Goal: Task Accomplishment & Management: Manage account settings

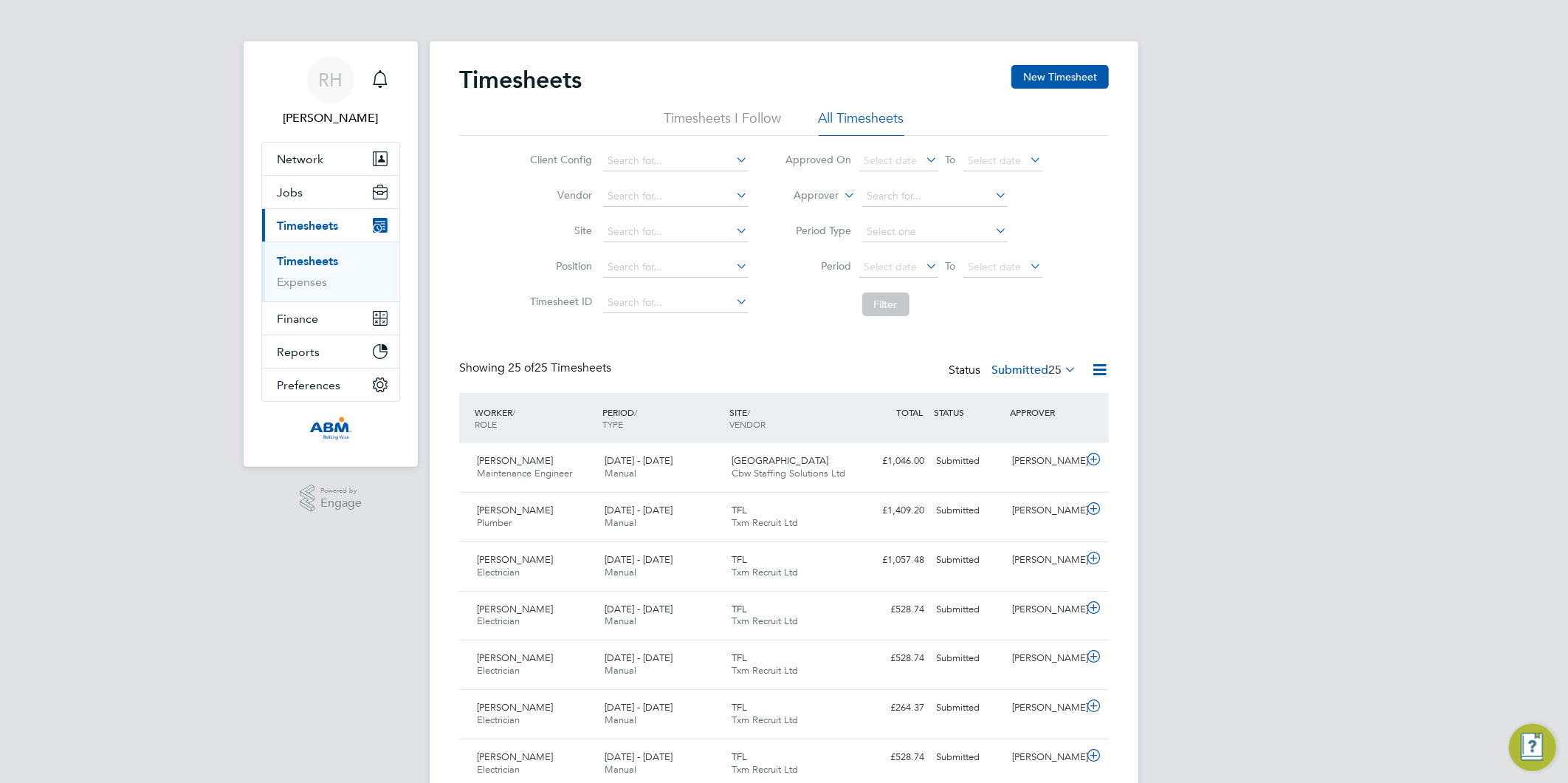
click at [306, 259] on link "Timesheets" at bounding box center [307, 261] width 61 height 14
click at [306, 258] on link "Timesheets" at bounding box center [307, 261] width 61 height 14
click at [306, 280] on link "Expenses" at bounding box center [301, 282] width 50 height 14
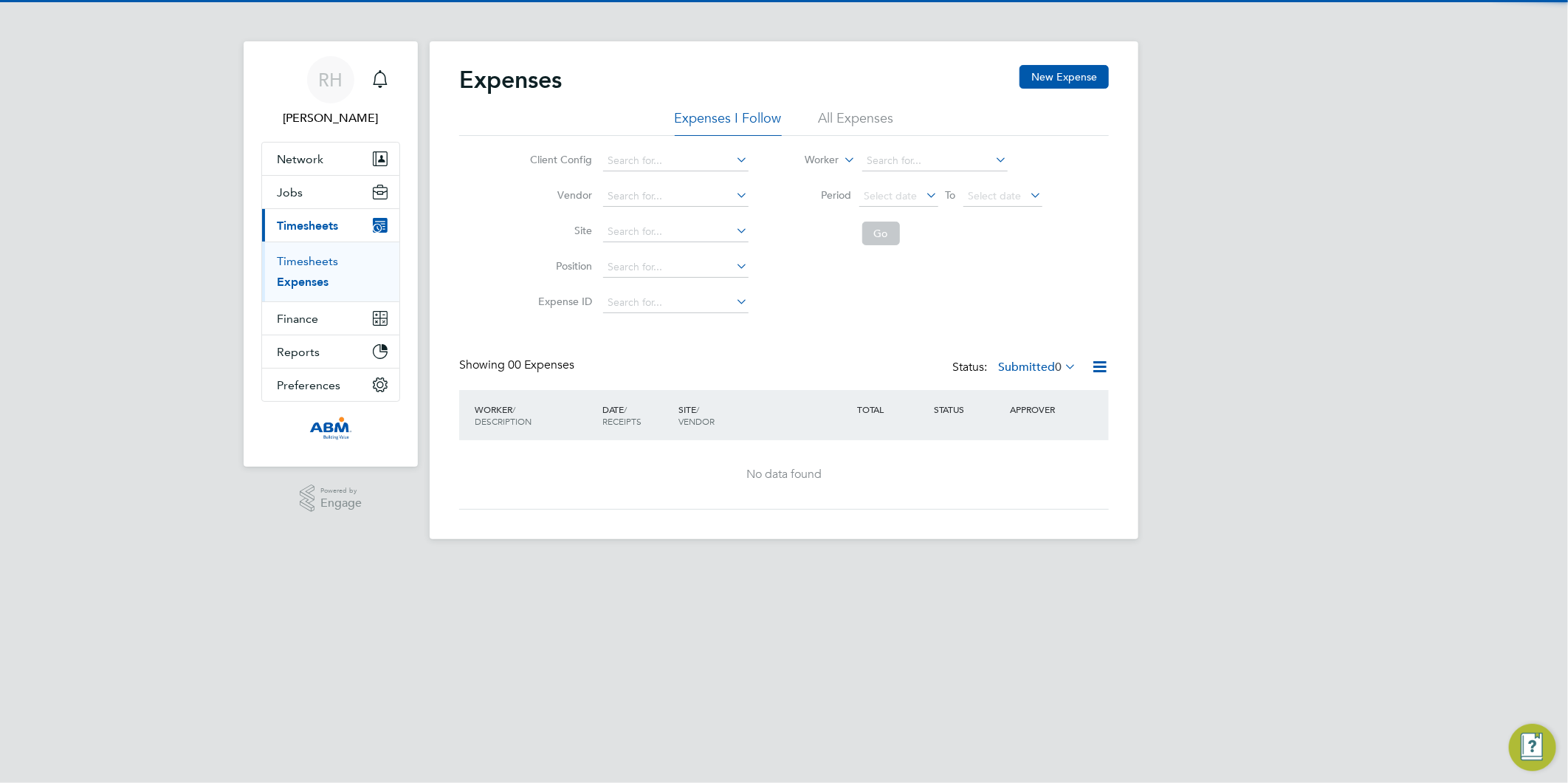
click at [308, 262] on link "Timesheets" at bounding box center [307, 261] width 61 height 14
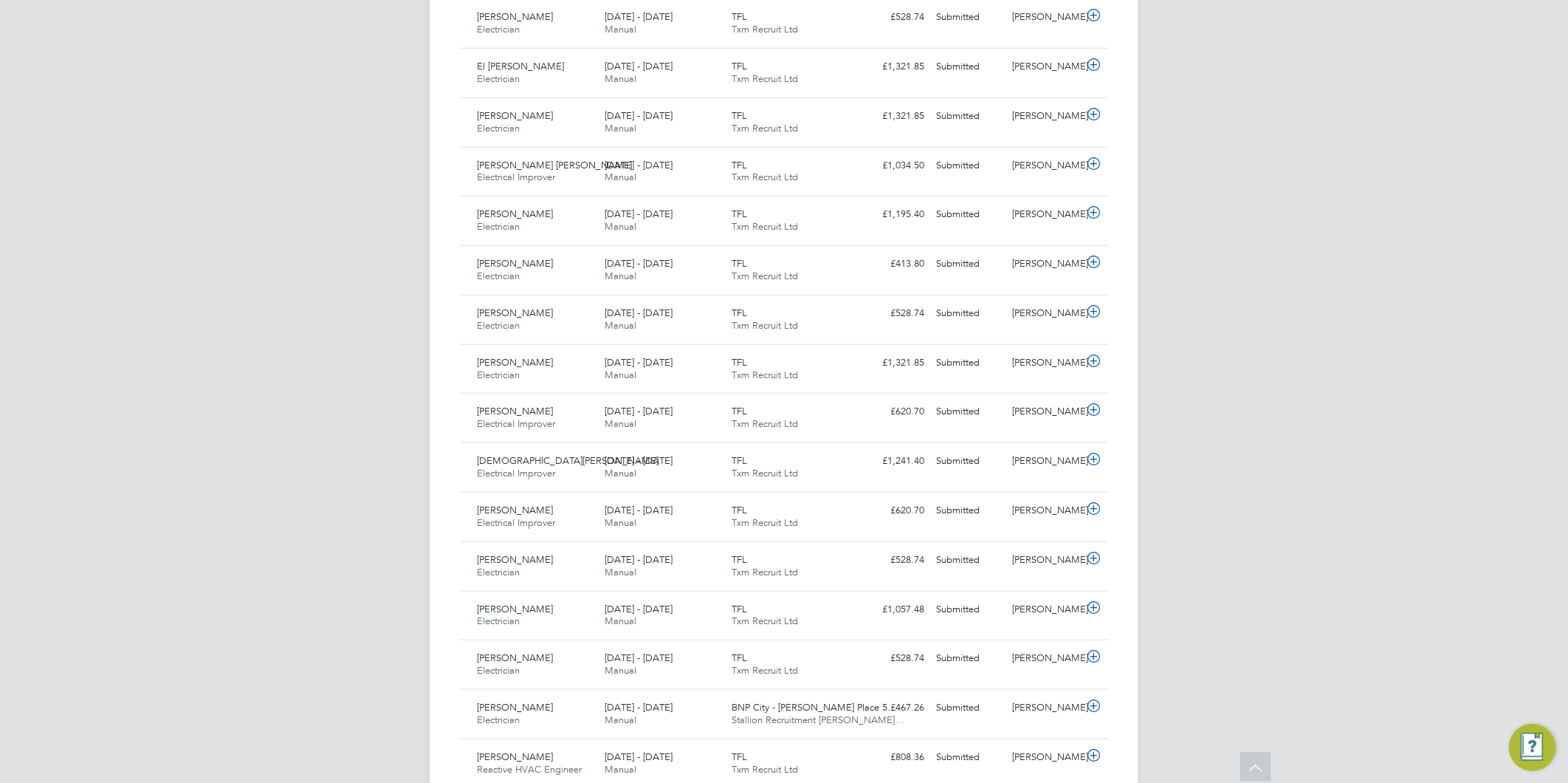
scroll to position [948, 0]
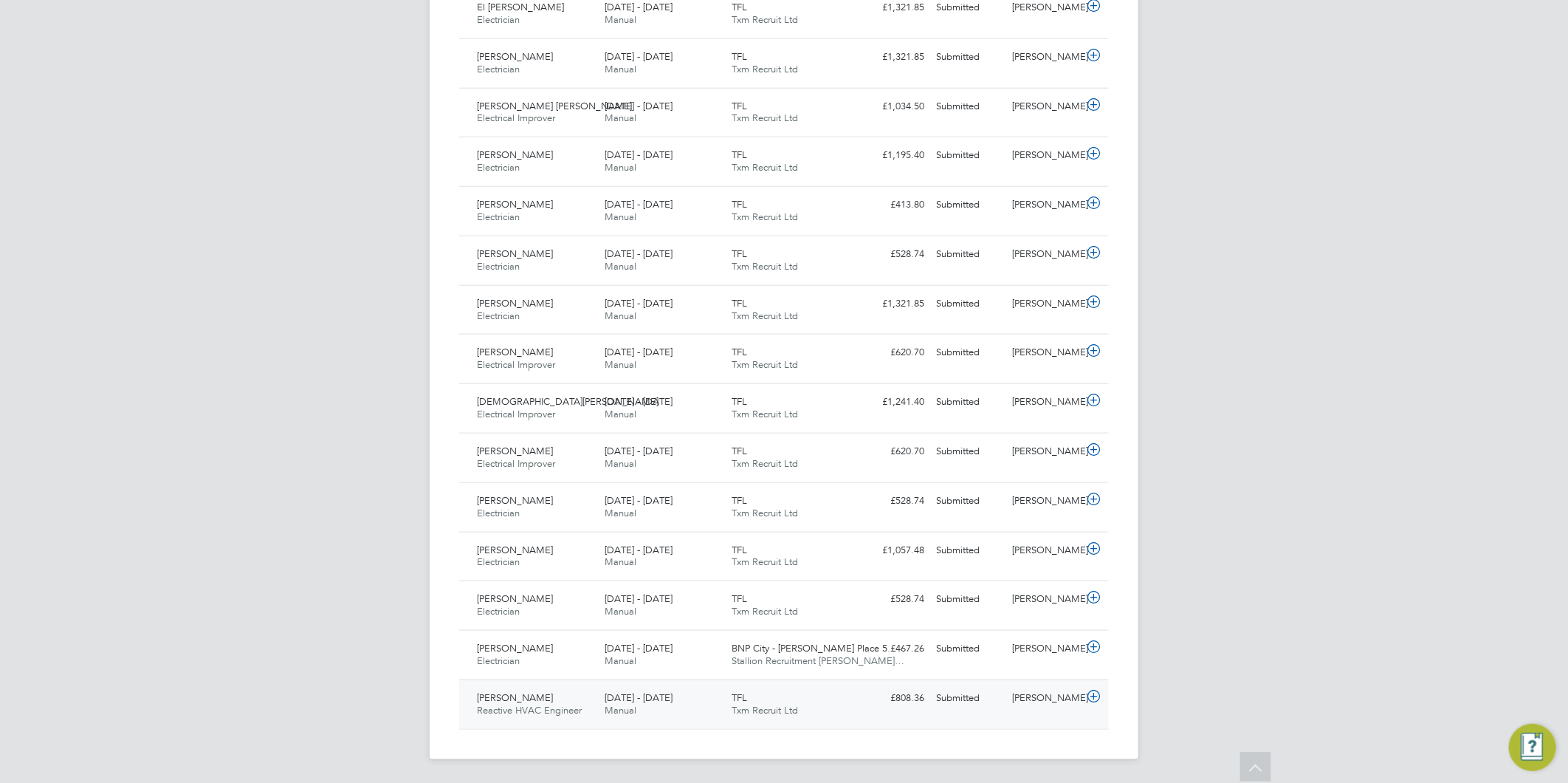
click at [1100, 698] on icon at bounding box center [1093, 695] width 18 height 11
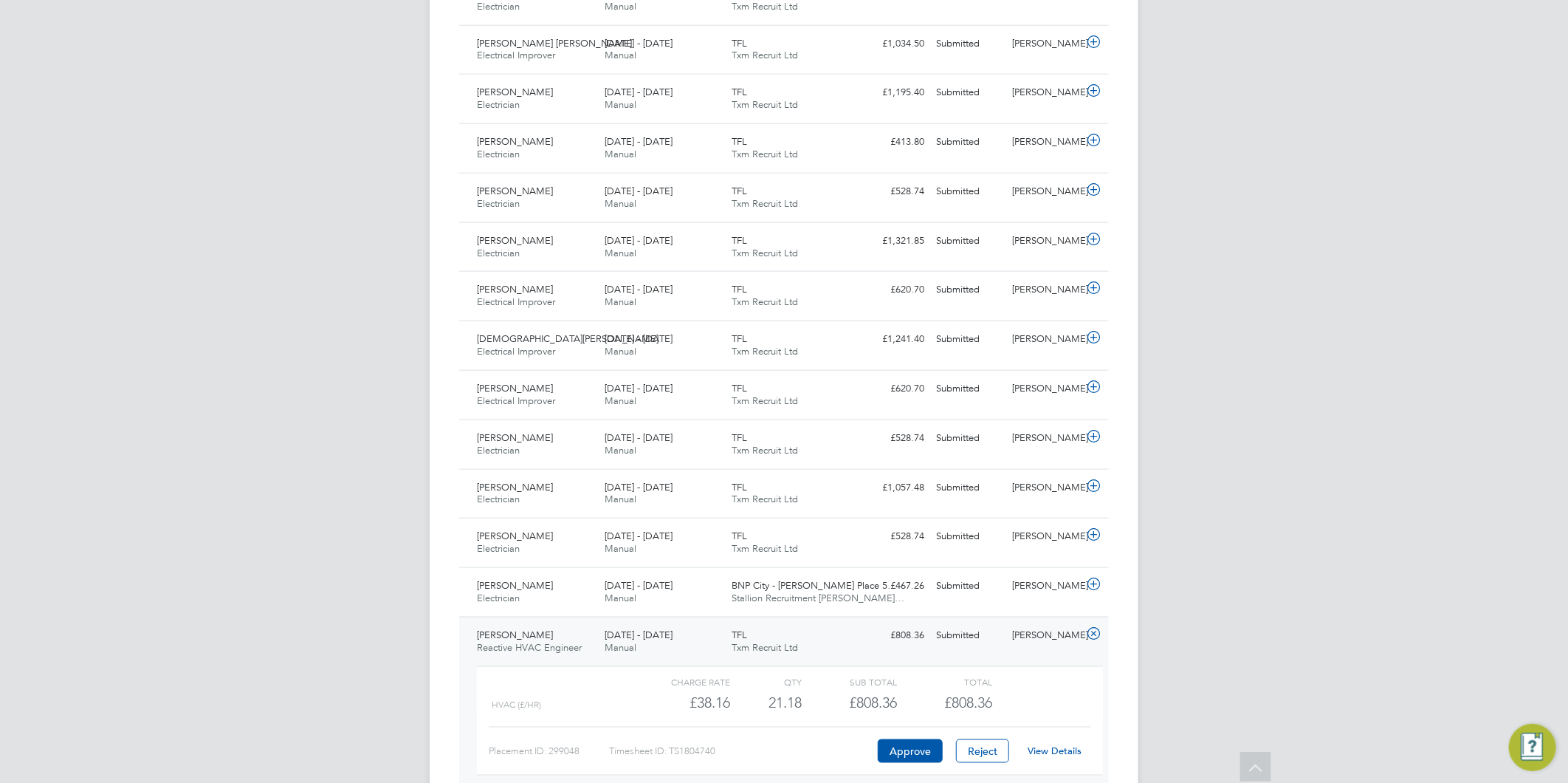
scroll to position [1083, 0]
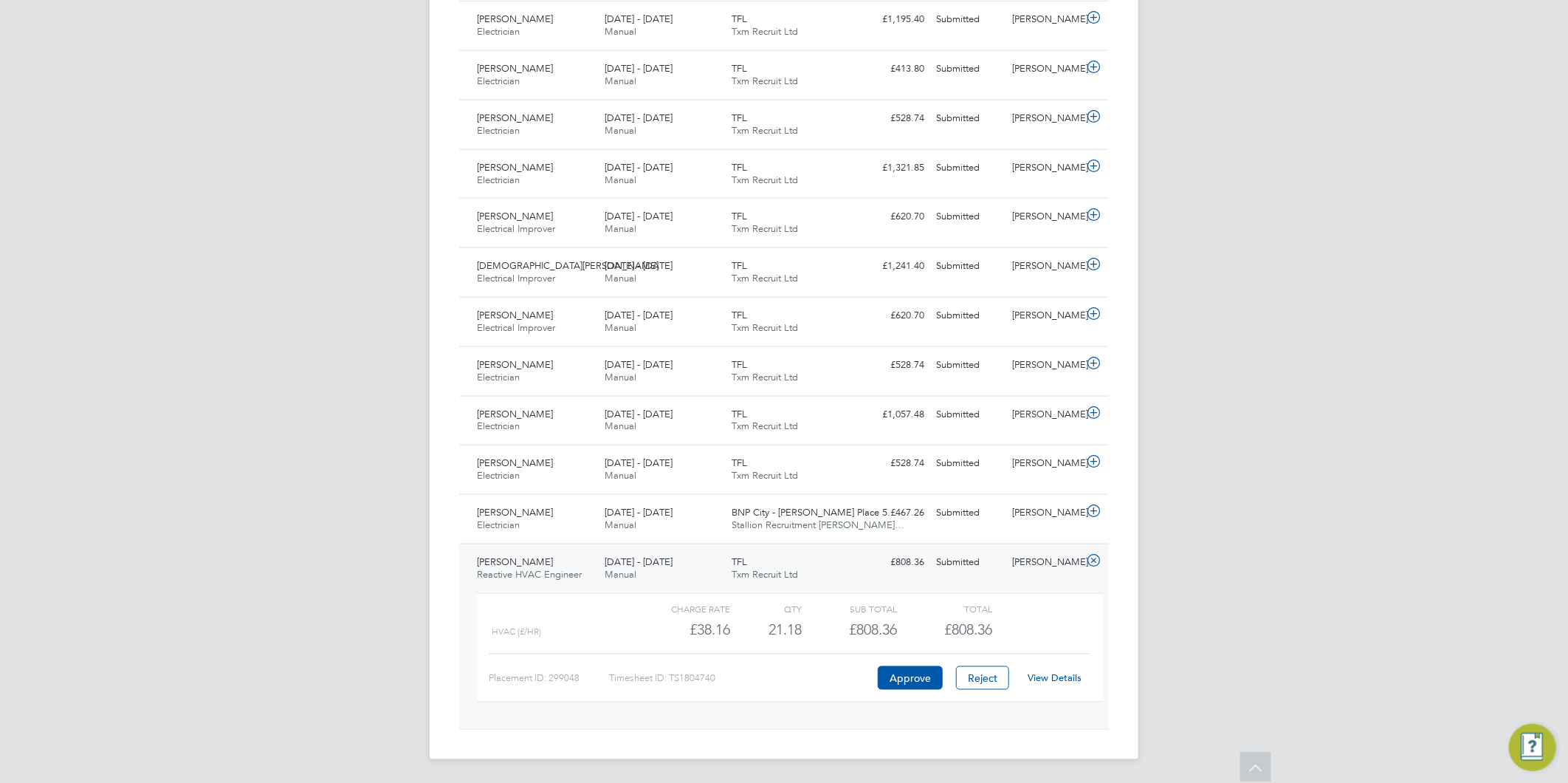
click at [1049, 678] on link "View Details" at bounding box center [1055, 677] width 54 height 12
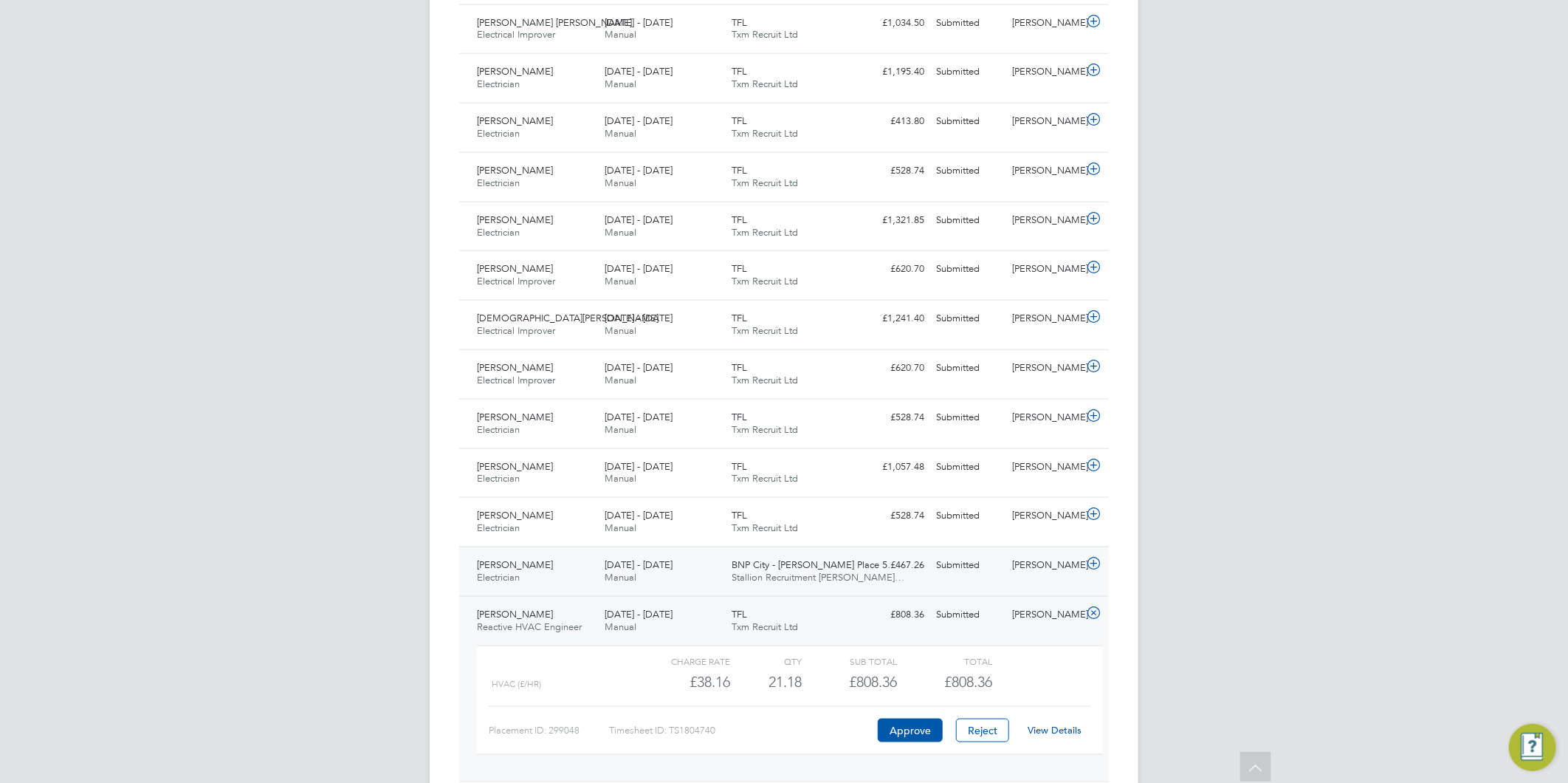
scroll to position [1001, 0]
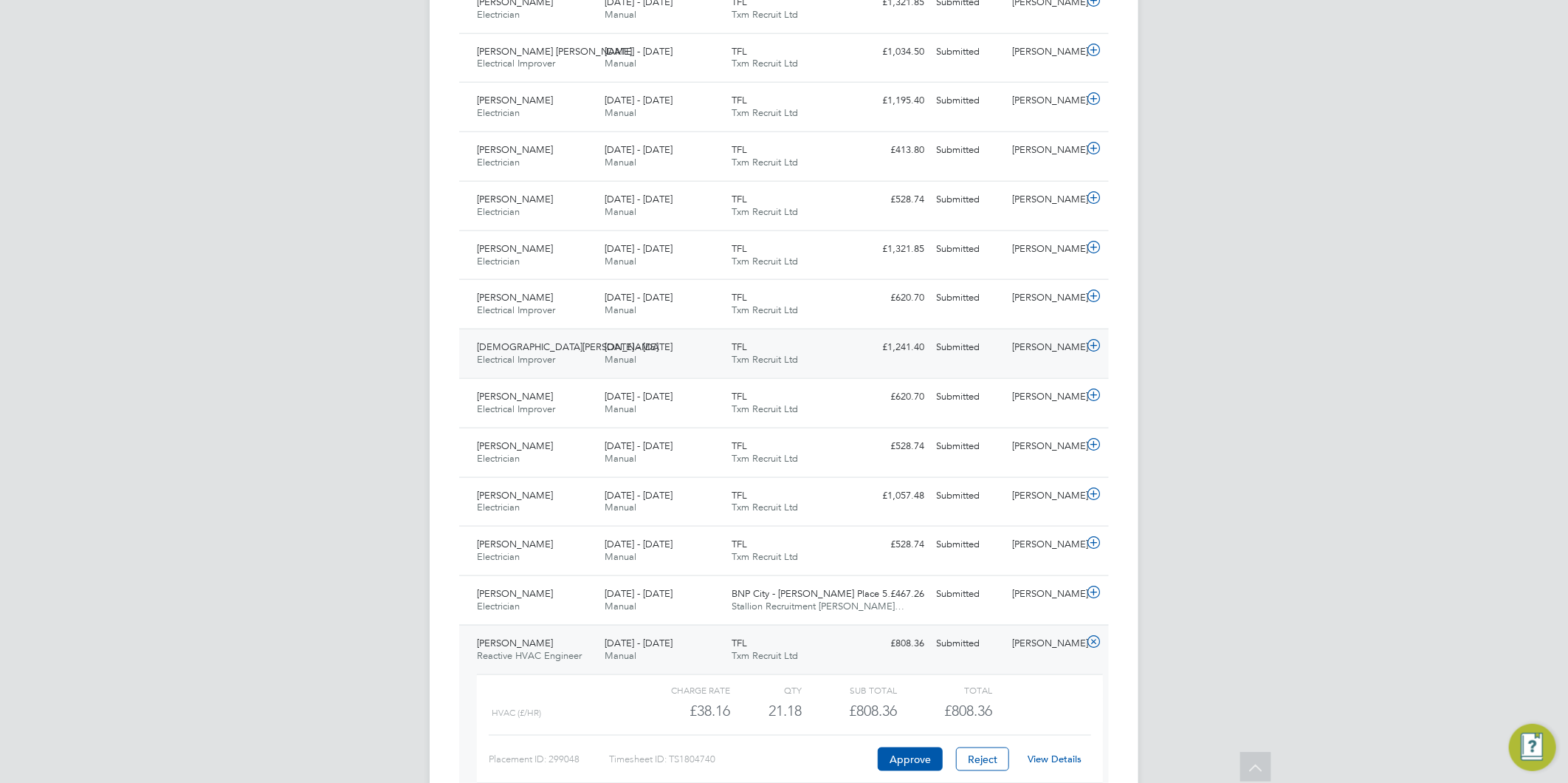
click at [1093, 344] on icon at bounding box center [1093, 345] width 18 height 11
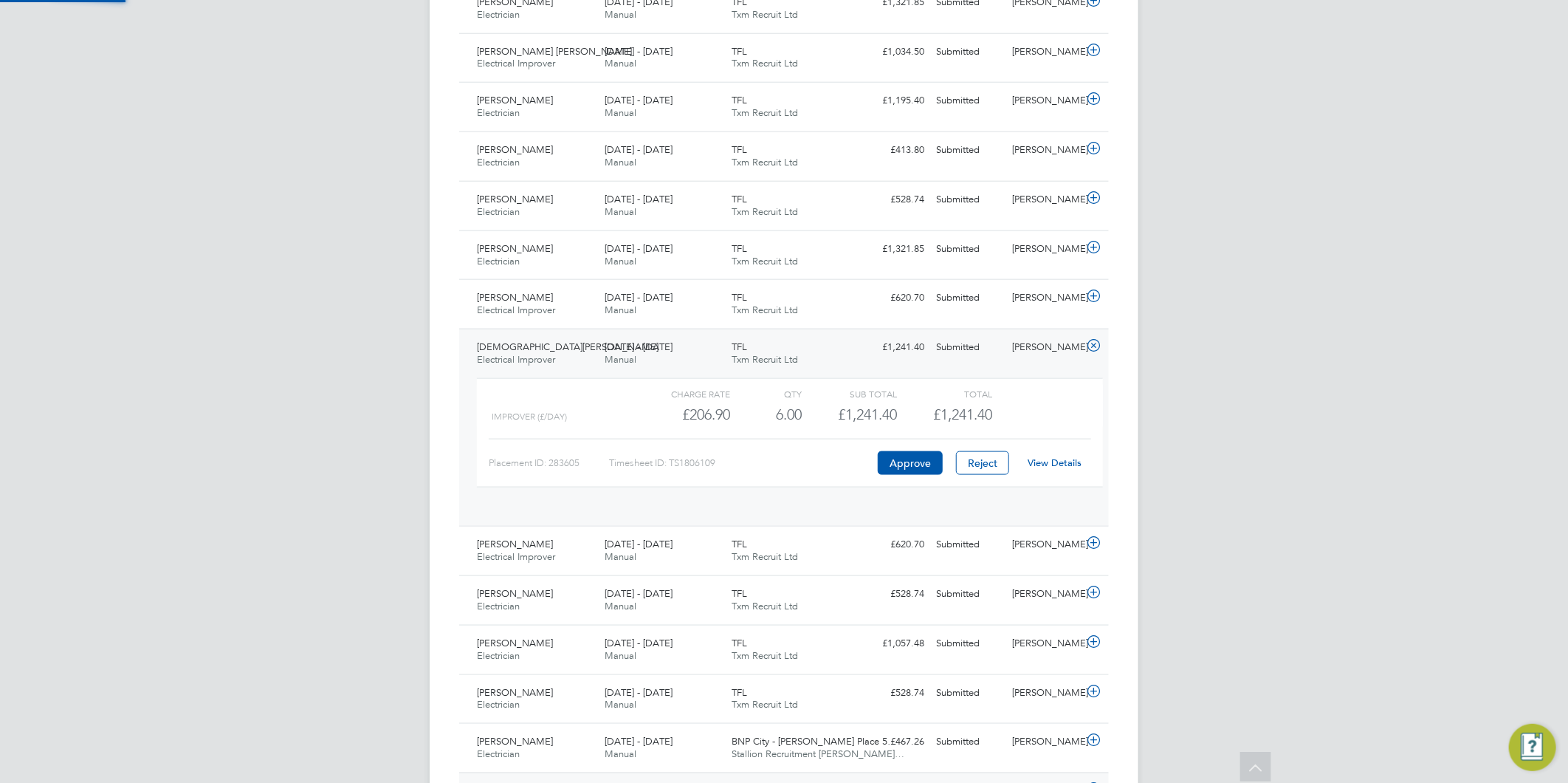
scroll to position [25, 144]
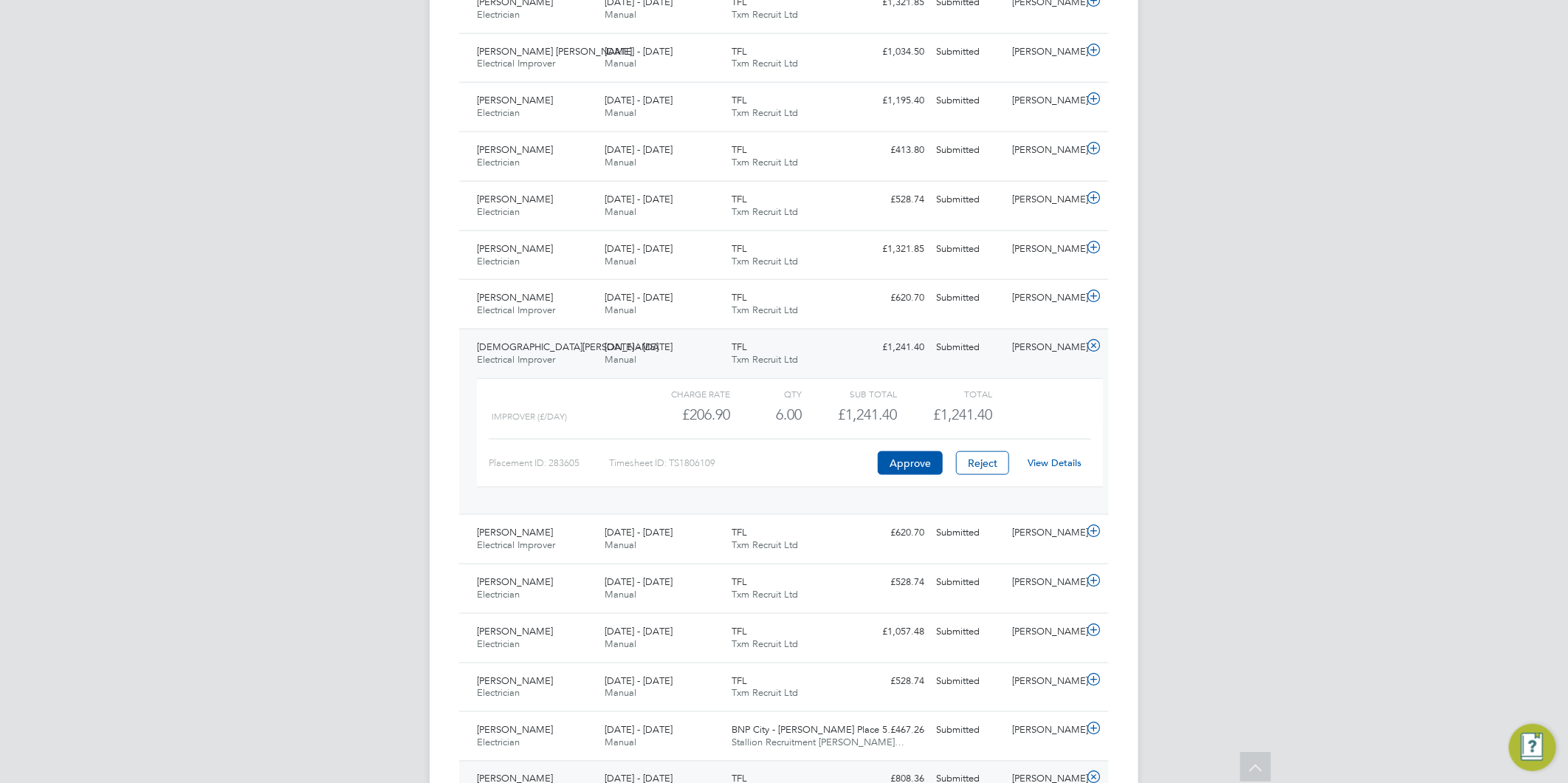
click at [1046, 459] on link "View Details" at bounding box center [1055, 462] width 54 height 12
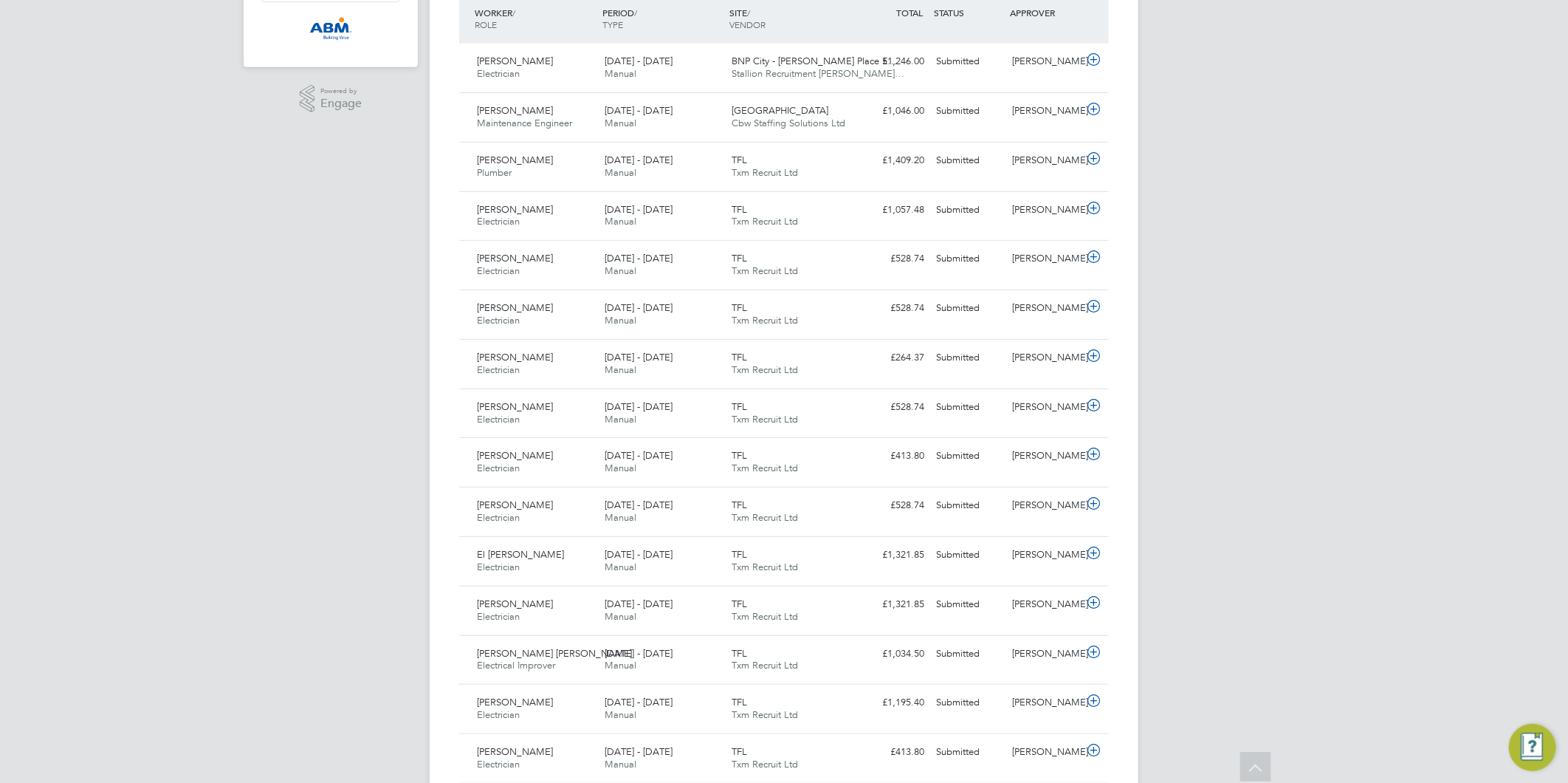
scroll to position [0, 0]
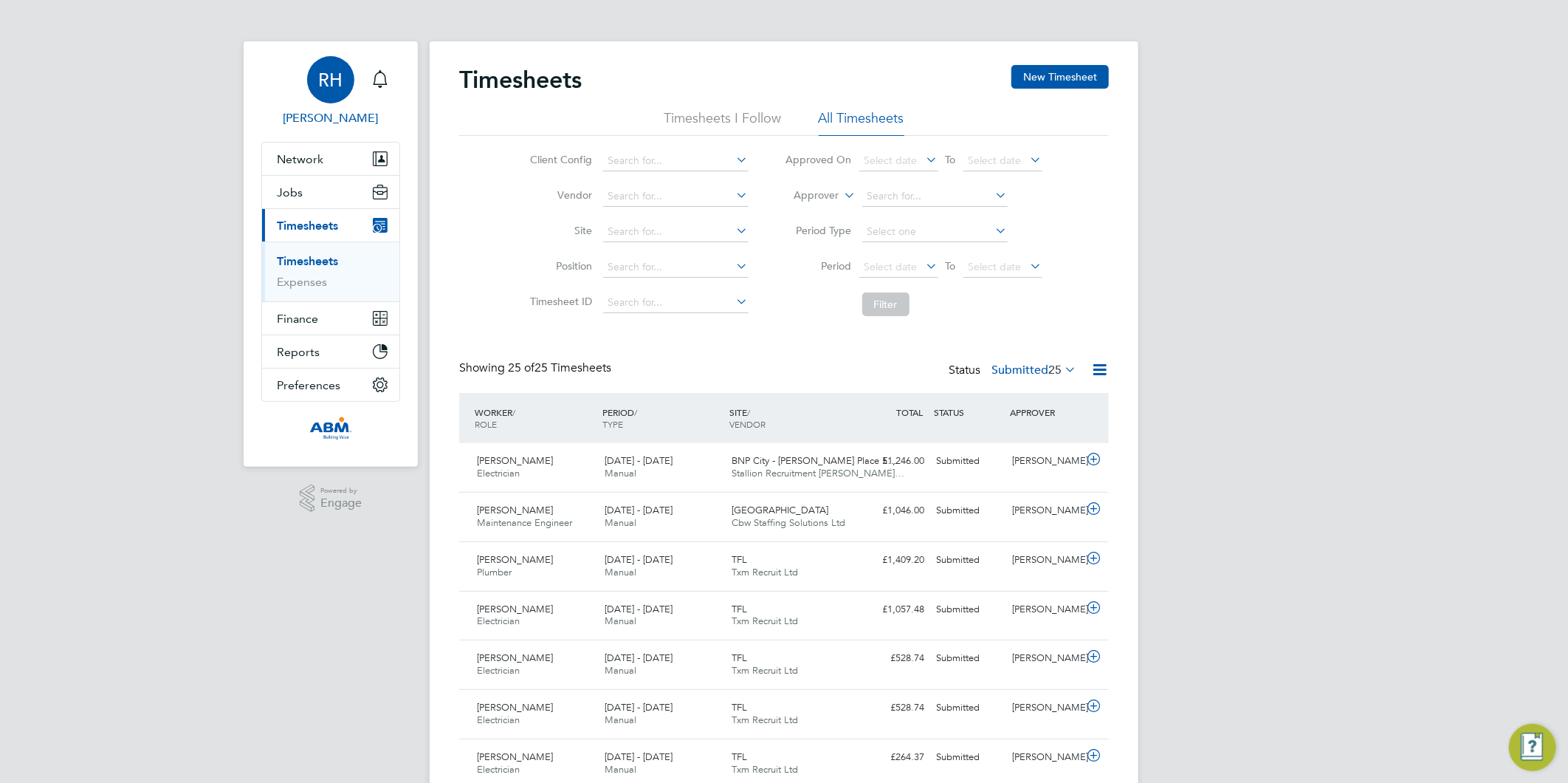
click at [344, 87] on div "RH" at bounding box center [331, 80] width 47 height 47
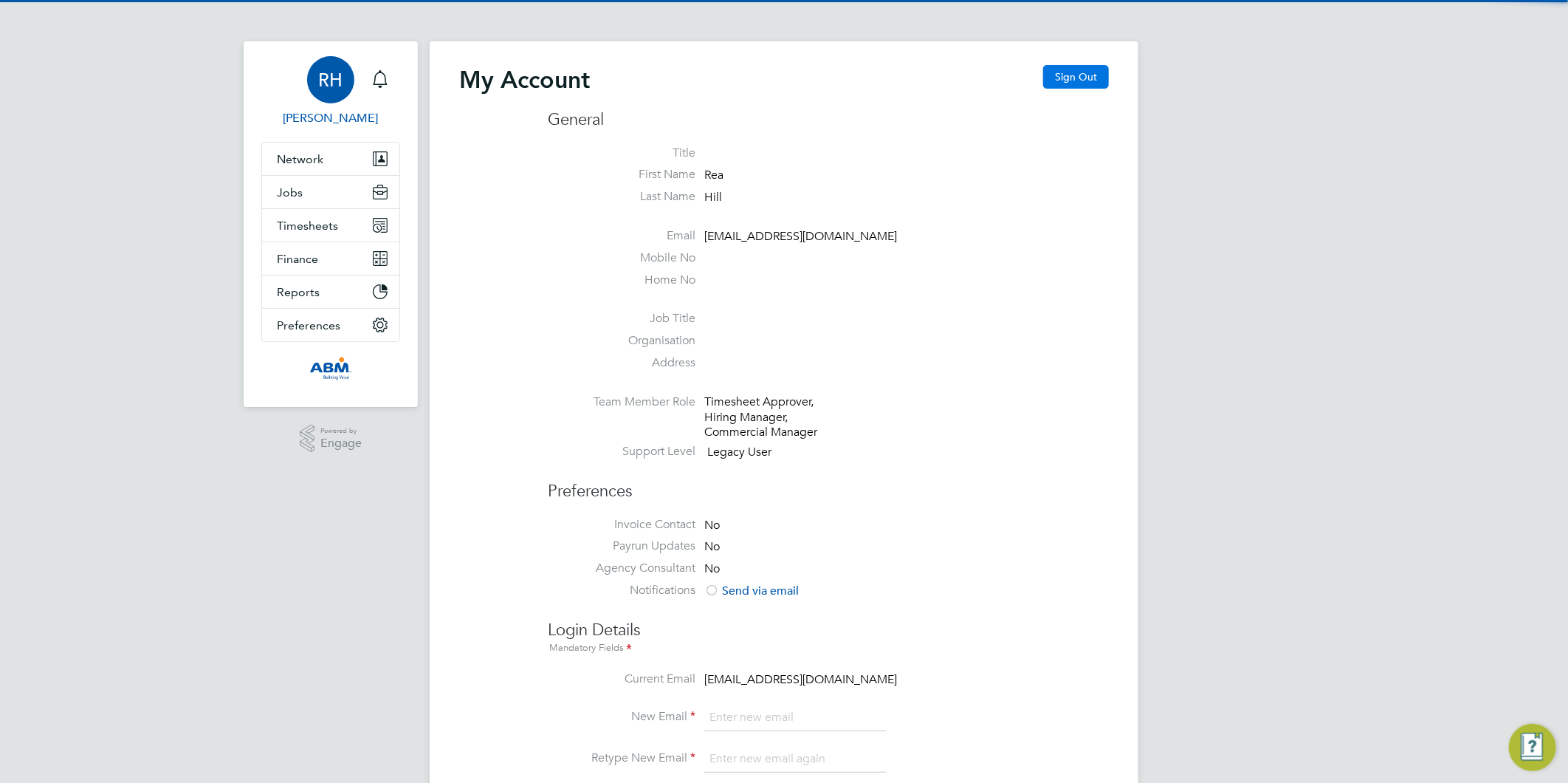
click at [1059, 72] on button "Sign Out" at bounding box center [1075, 76] width 66 height 24
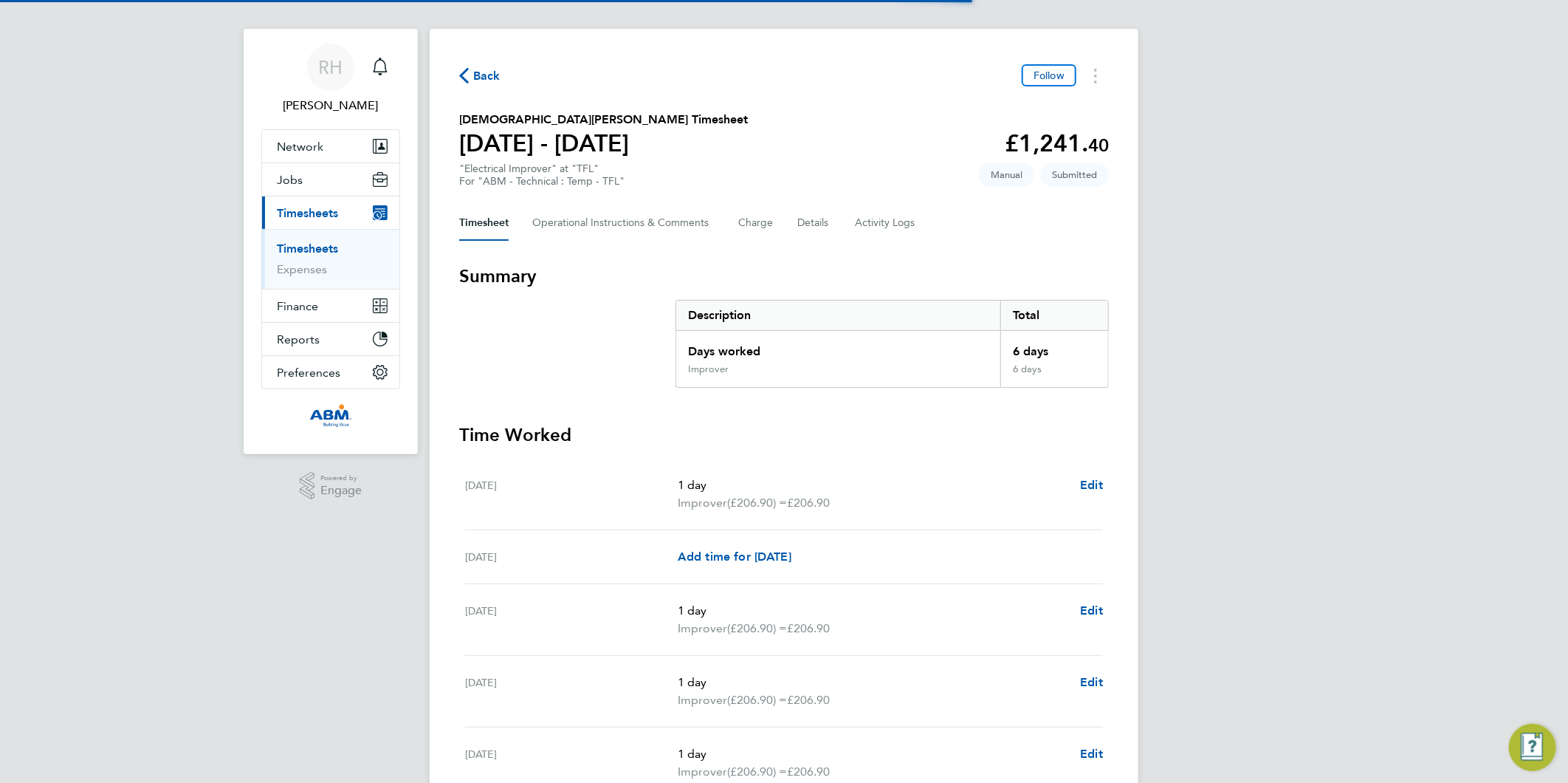
scroll to position [300, 0]
